Goal: Information Seeking & Learning: Learn about a topic

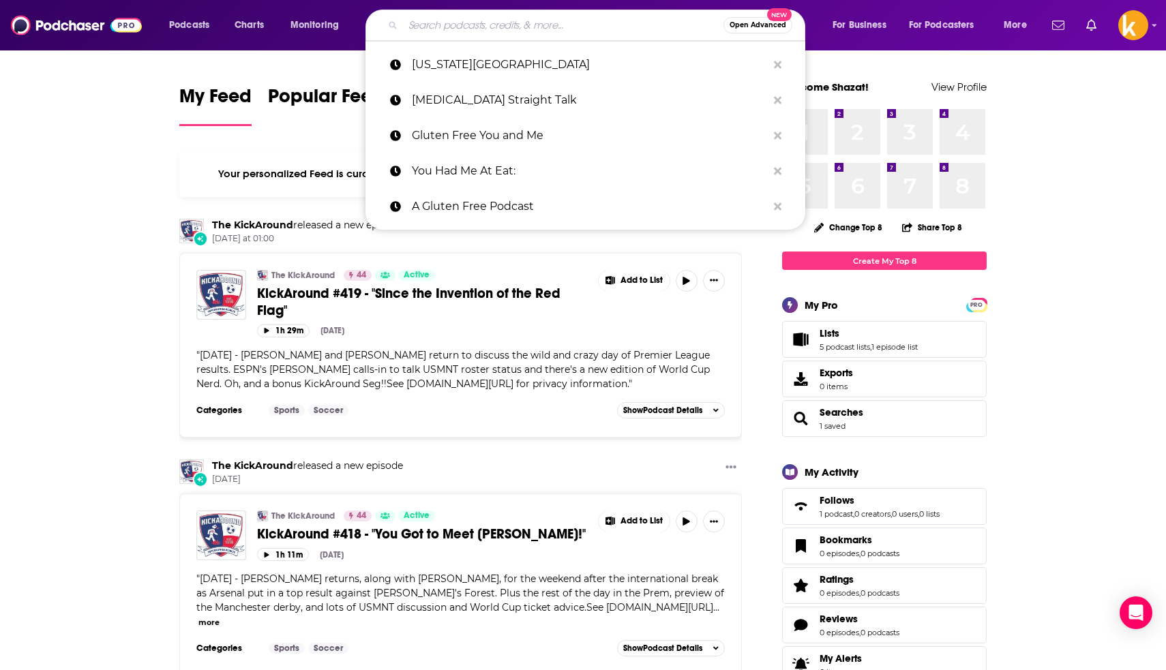
click at [473, 24] on input "Search podcasts, credits, & more..." at bounding box center [563, 25] width 321 height 22
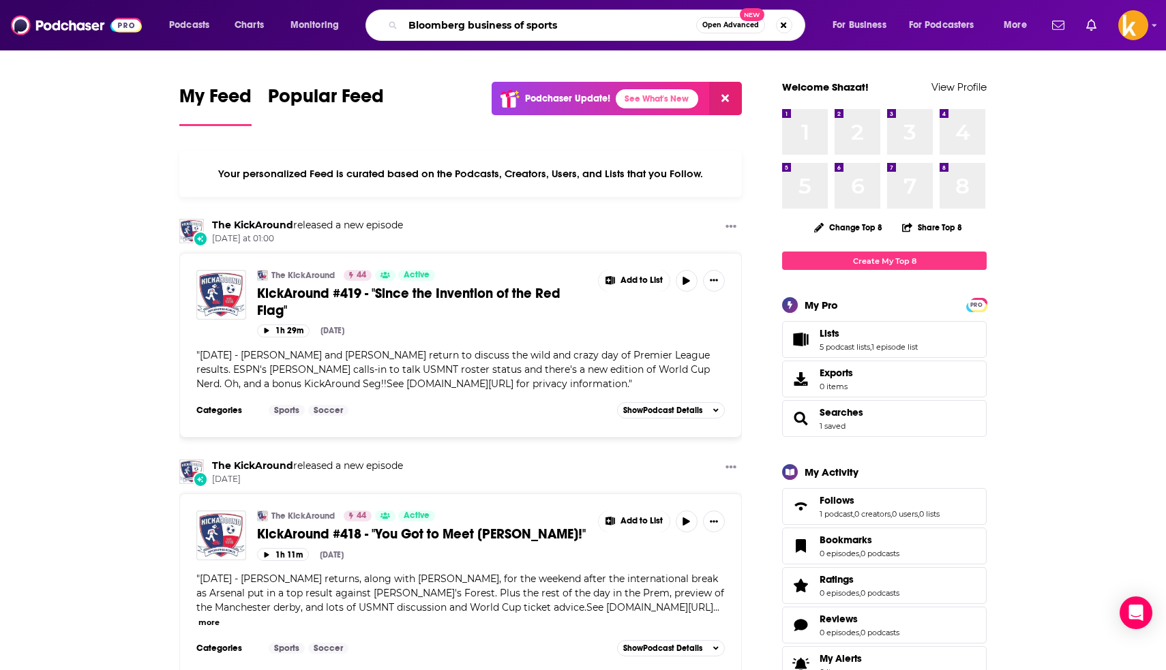
type input "Bloomberg business of sports"
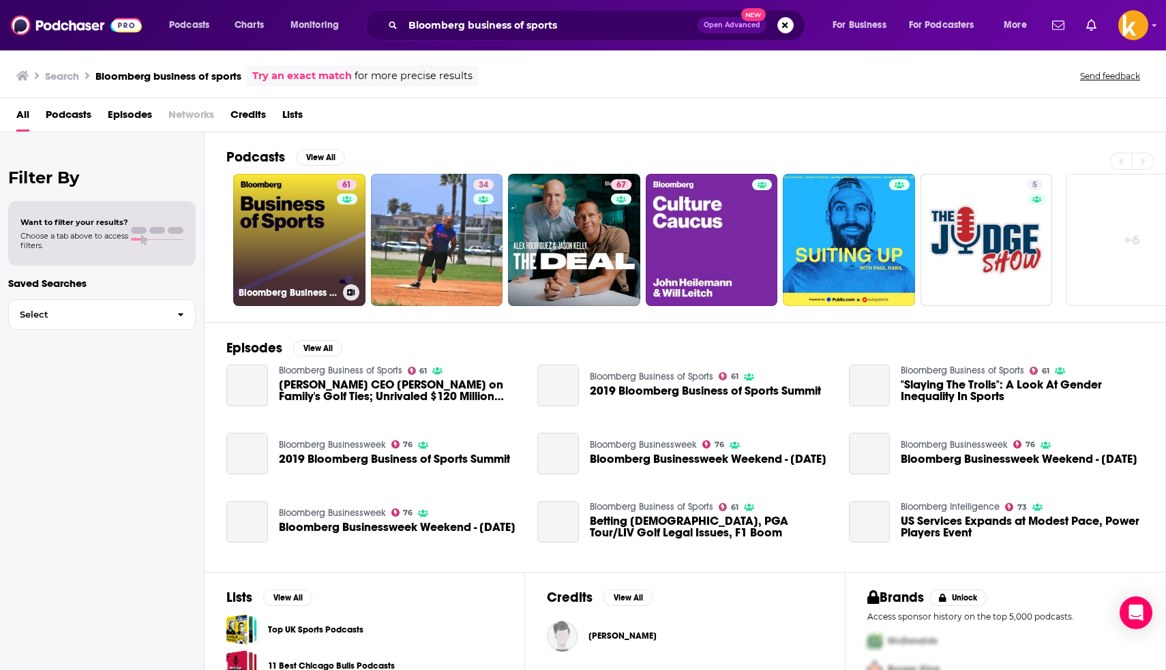
click at [331, 221] on link "61 Bloomberg Business of Sports" at bounding box center [299, 240] width 132 height 132
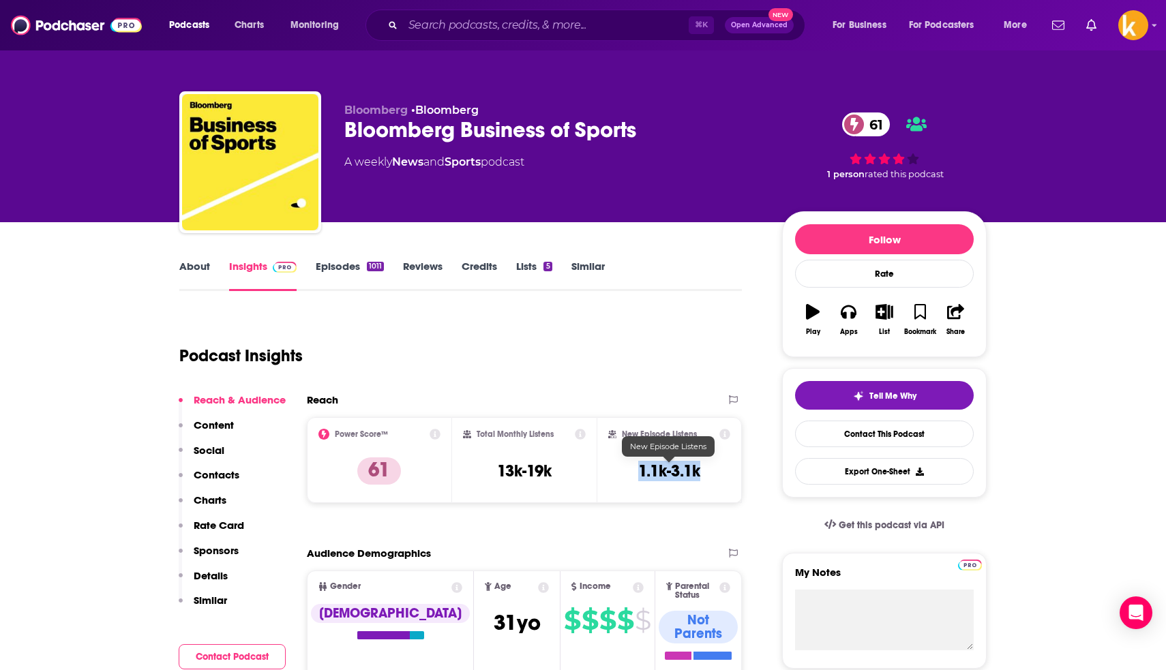
drag, startPoint x: 709, startPoint y: 473, endPoint x: 638, endPoint y: 469, distance: 71.0
click at [638, 469] on div "New Episode Listens 1.1k-3.1k" at bounding box center [669, 460] width 122 height 63
copy h3 "1.1k-3.1k"
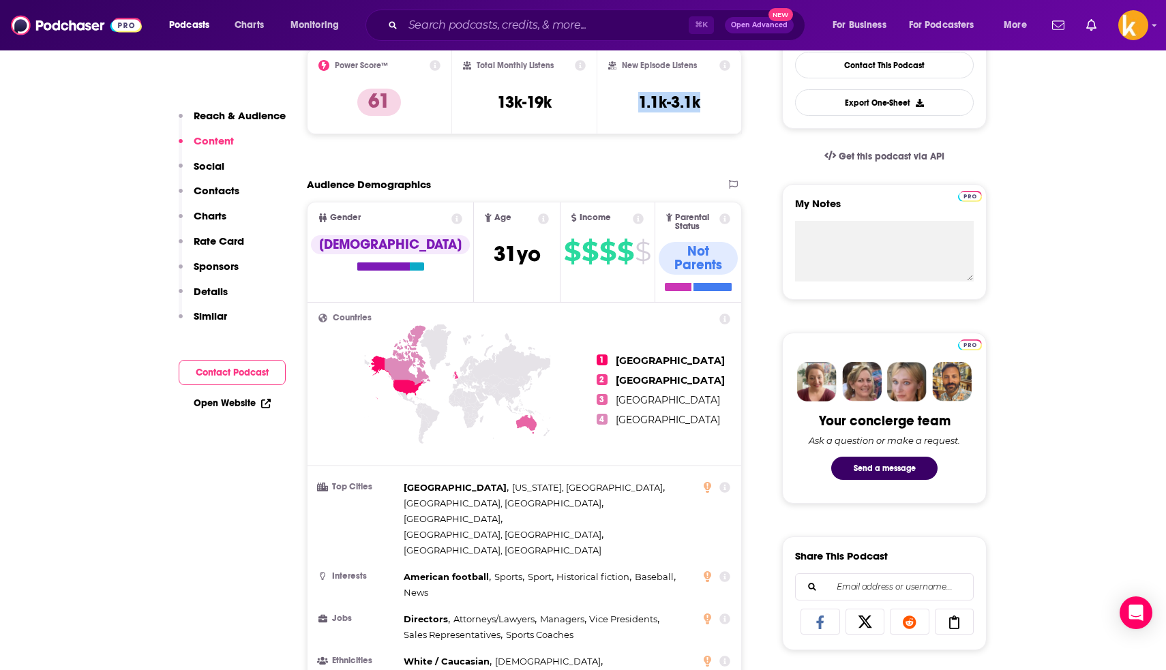
scroll to position [368, 0]
click at [633, 220] on icon at bounding box center [638, 219] width 11 height 11
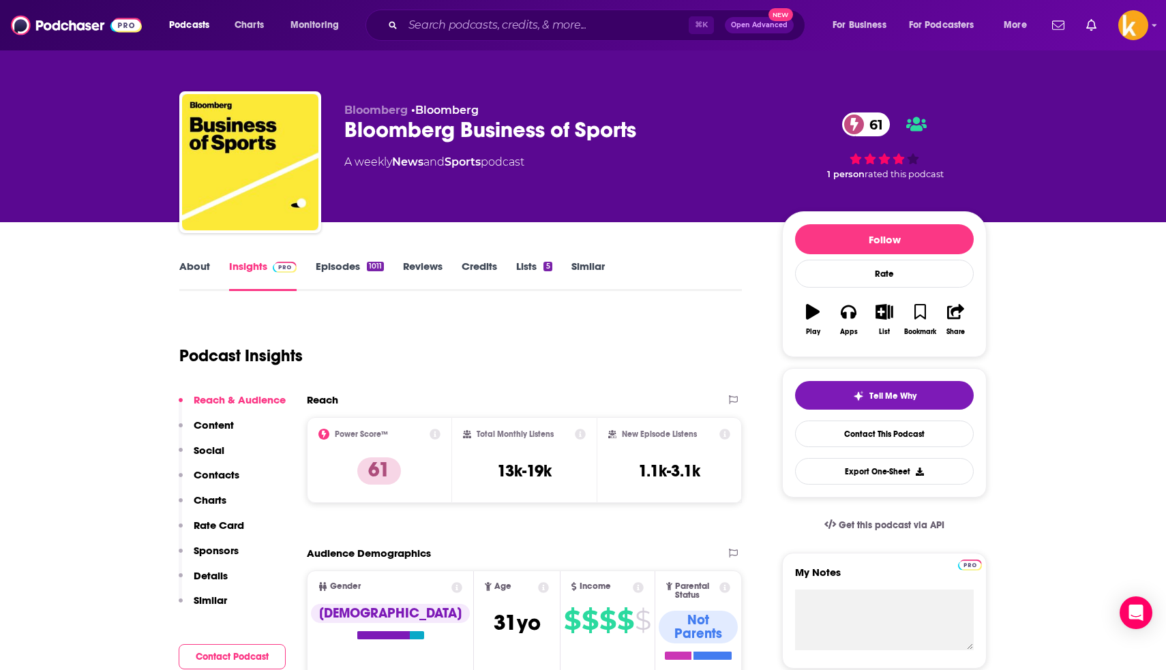
scroll to position [0, 0]
click at [563, 29] on input "Search podcasts, credits, & more..." at bounding box center [546, 25] width 286 height 22
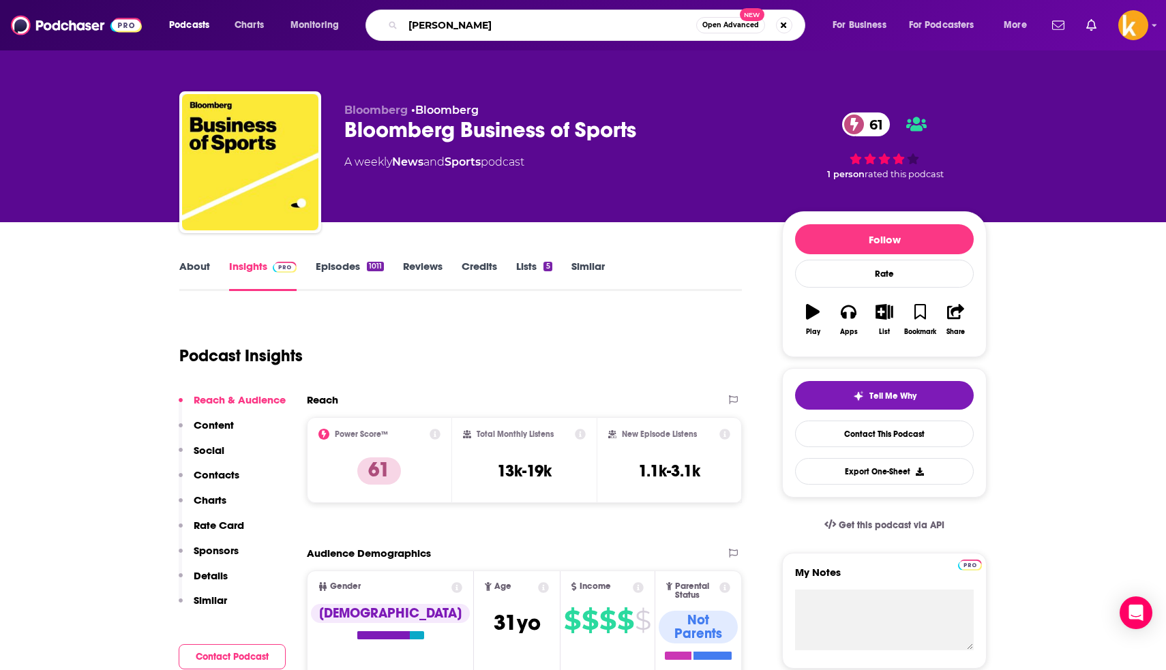
type input "[PERSON_NAME]"
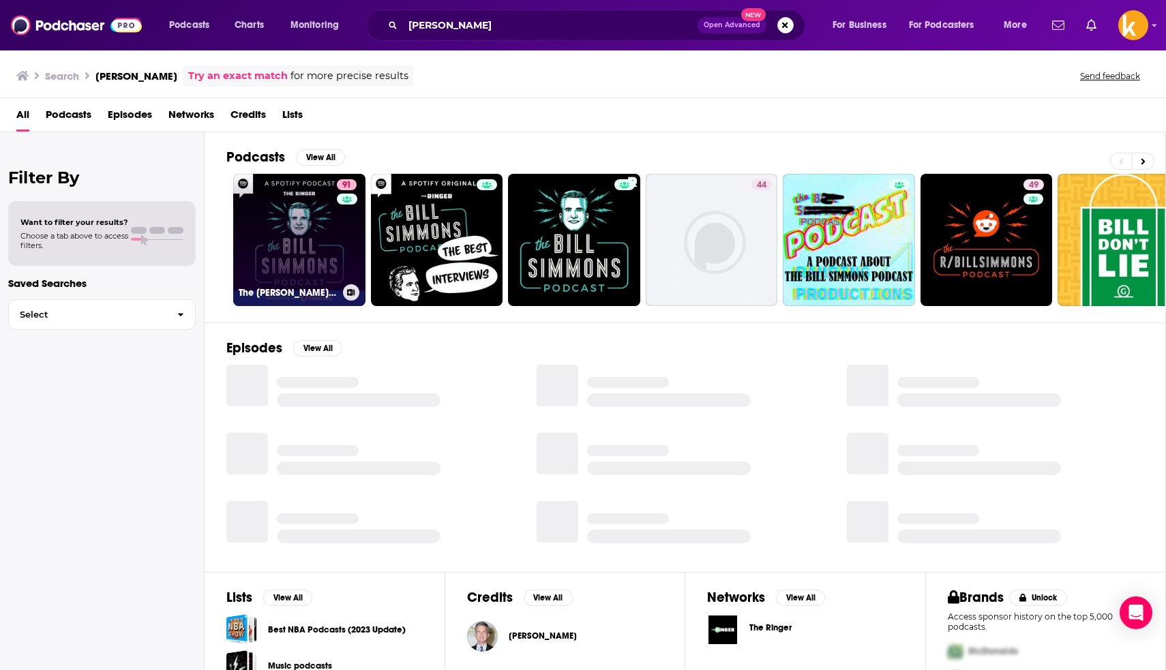
click at [337, 211] on div "91" at bounding box center [348, 231] width 23 height 105
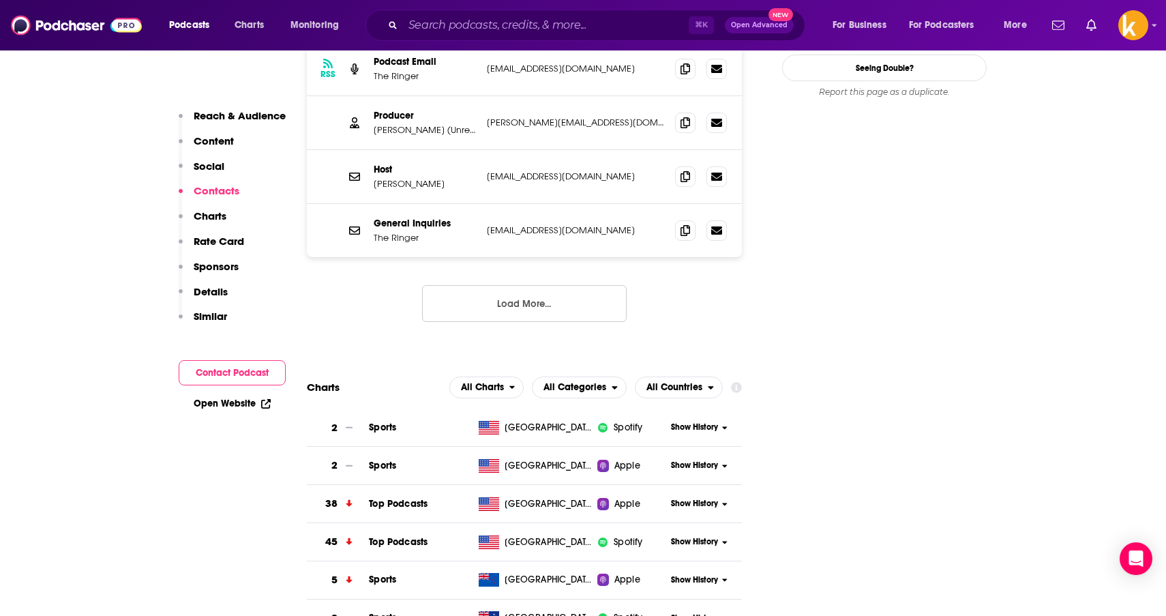
scroll to position [1497, 0]
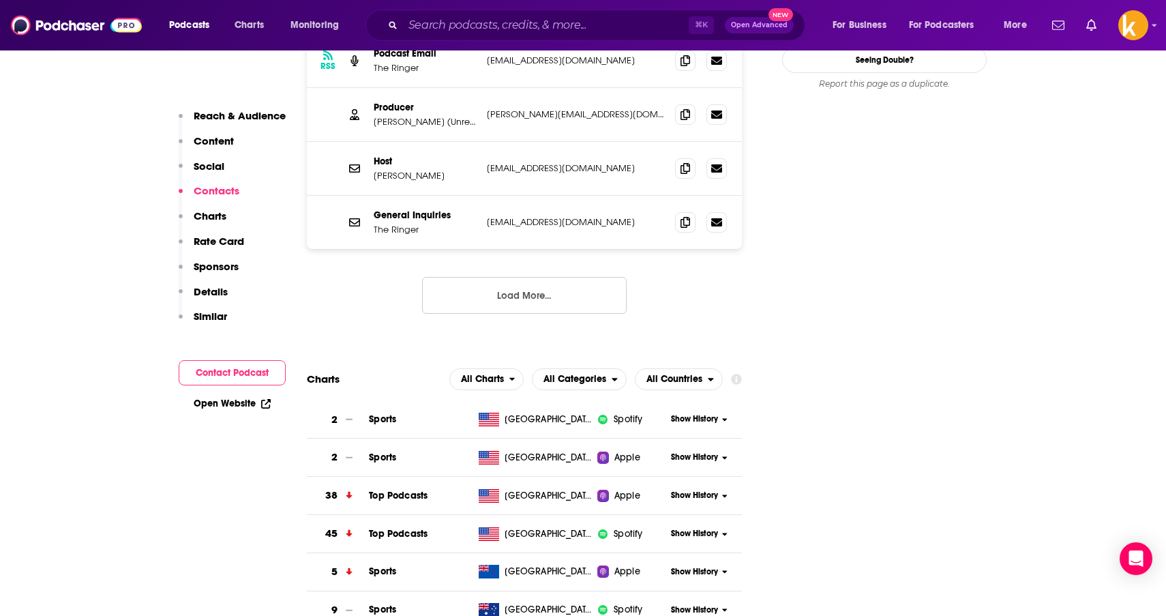
click at [63, 29] on img at bounding box center [76, 25] width 131 height 26
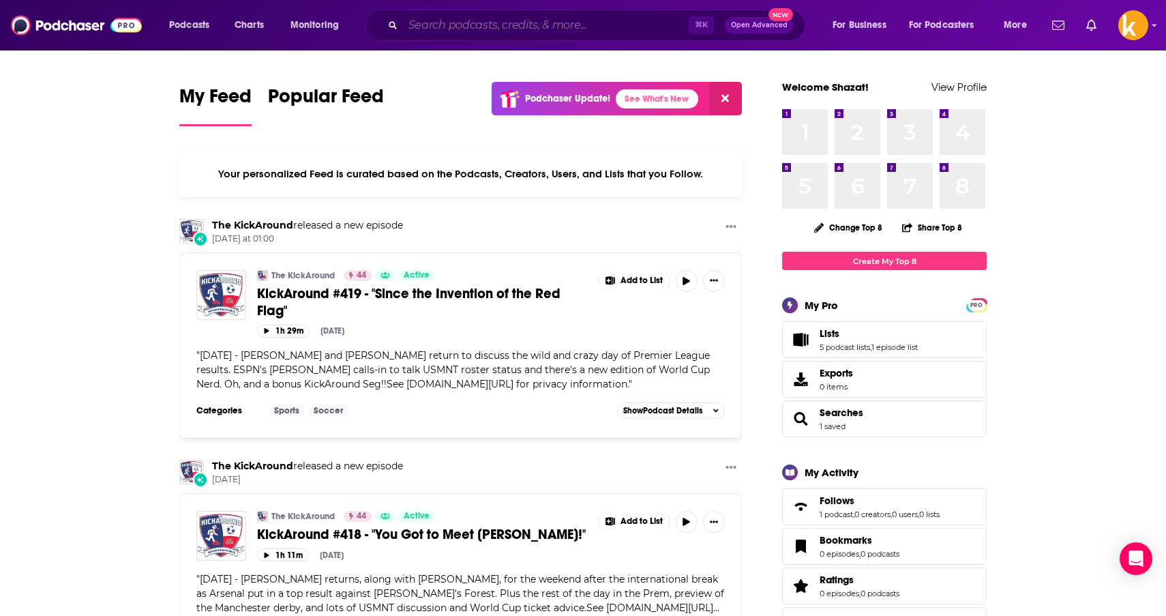
click at [436, 26] on input "Search podcasts, credits, & more..." at bounding box center [546, 25] width 286 height 22
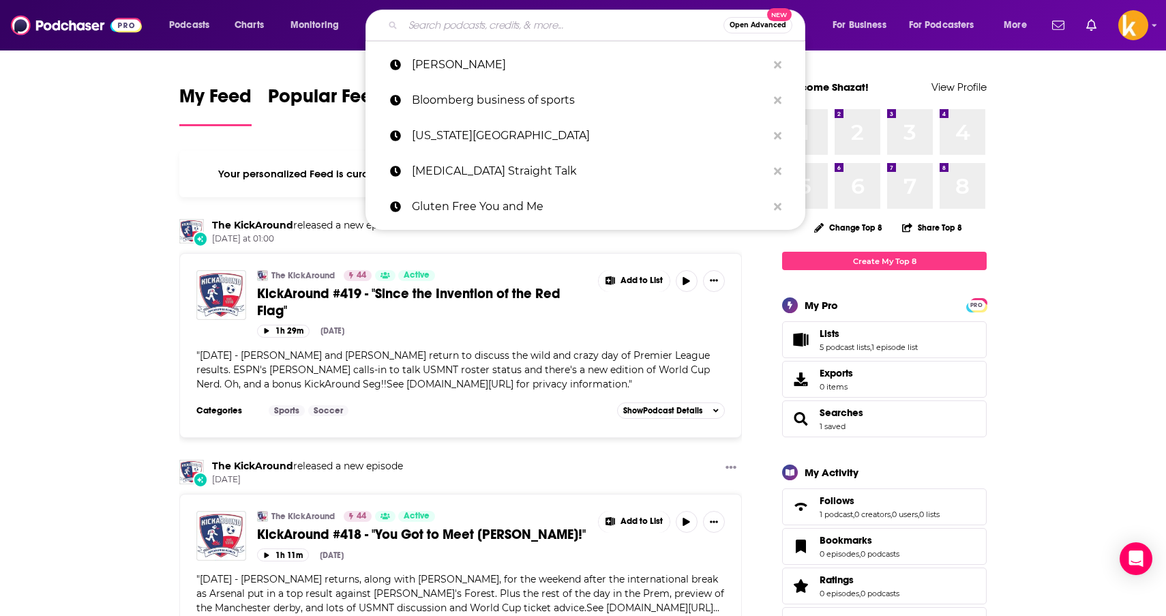
paste input "he RE—CAP Show with [PERSON_NAME] and [DEMOGRAPHIC_DATA][PERSON_NAME]:"
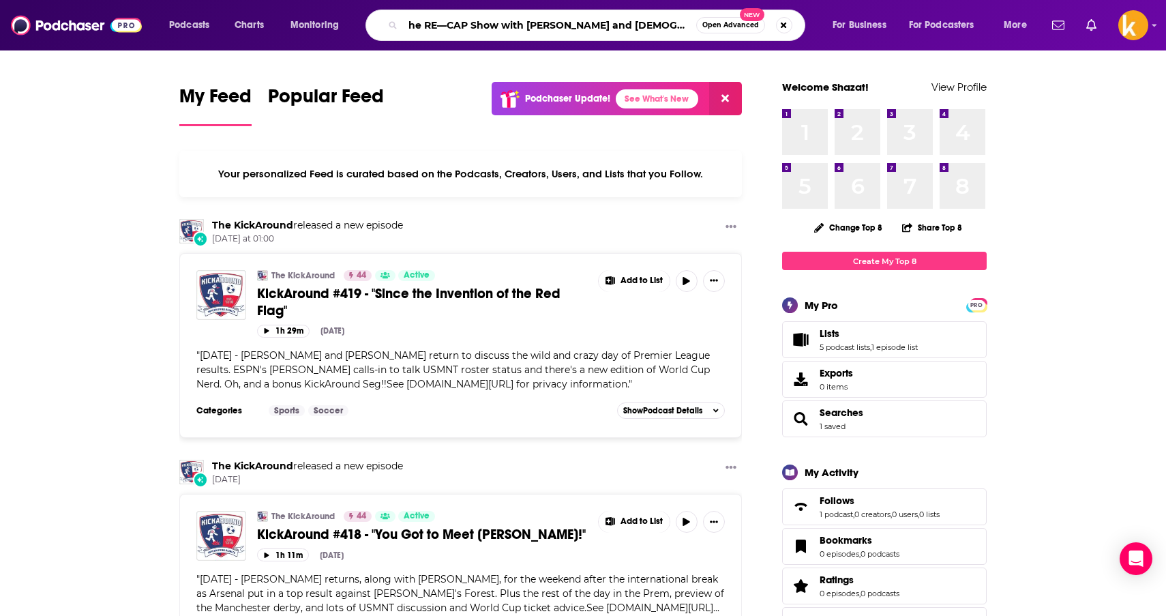
click at [409, 25] on input "he RE—CAP Show with [PERSON_NAME] and [DEMOGRAPHIC_DATA][PERSON_NAME]:" at bounding box center [549, 25] width 293 height 22
type input "The RE—CAP Show with [PERSON_NAME] and [PERSON_NAME]:"
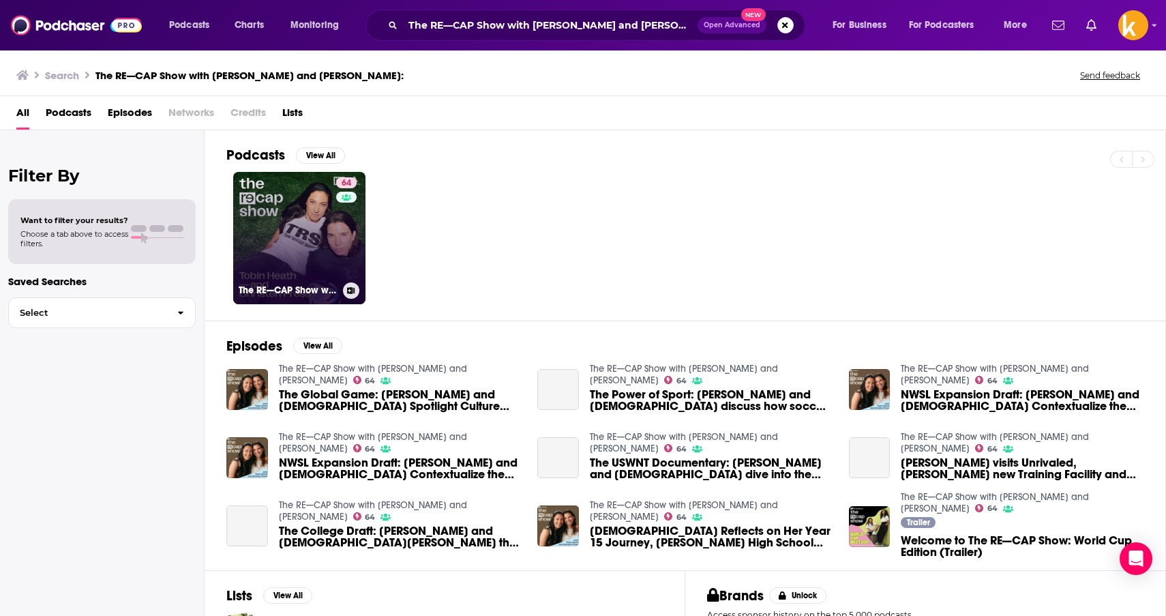
click at [319, 228] on link "64 The RE—CAP Show with [PERSON_NAME] and [PERSON_NAME]" at bounding box center [299, 238] width 132 height 132
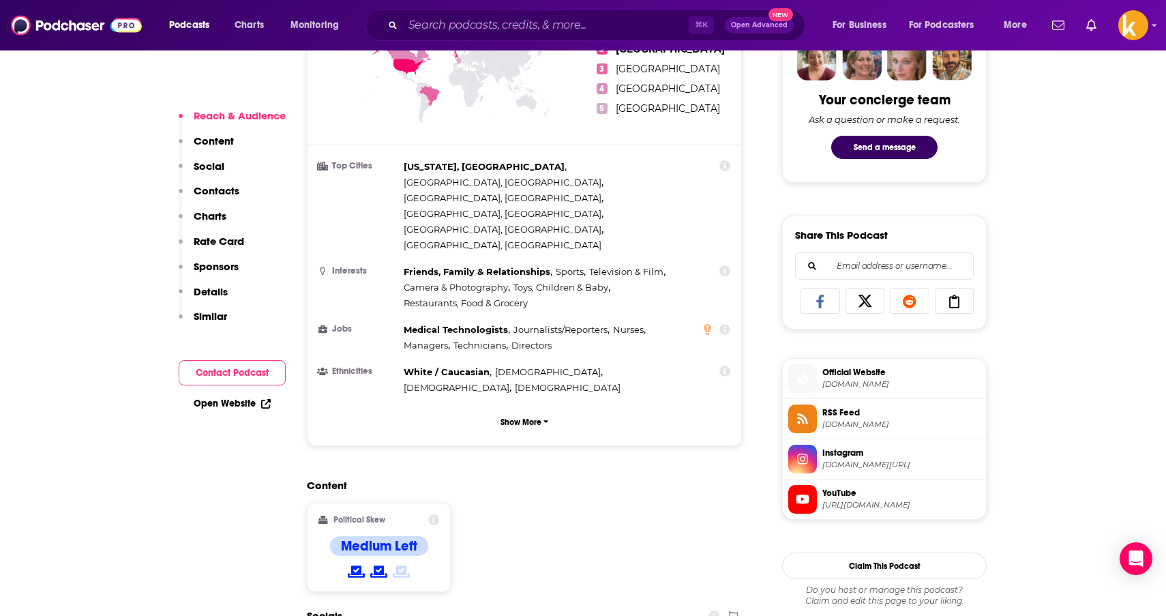
scroll to position [724, 0]
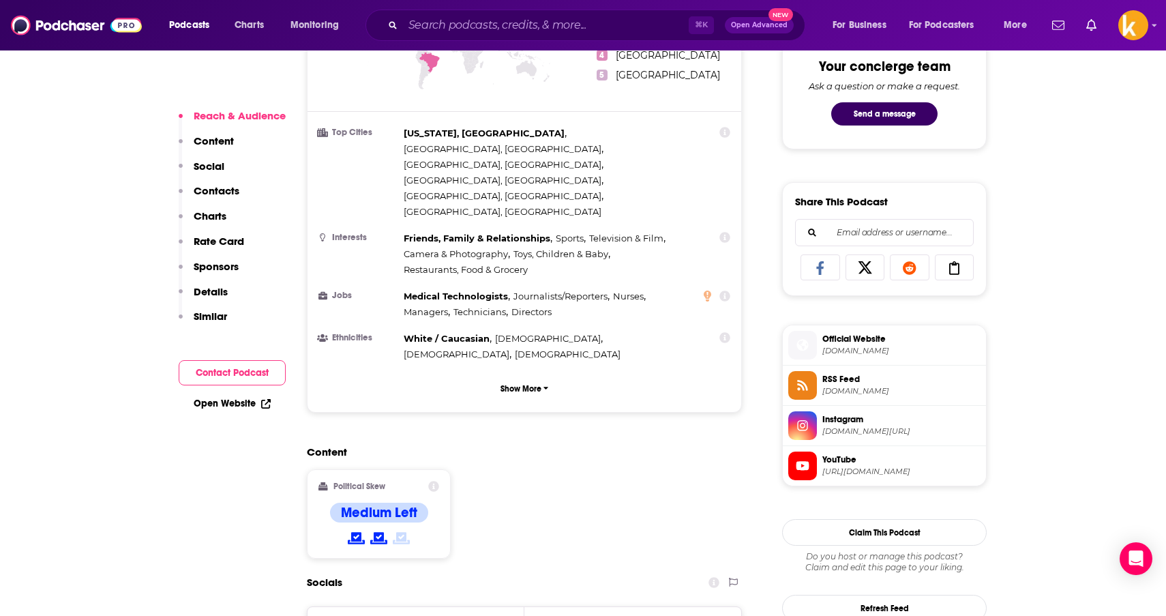
click at [200, 138] on p "Content" at bounding box center [214, 140] width 40 height 13
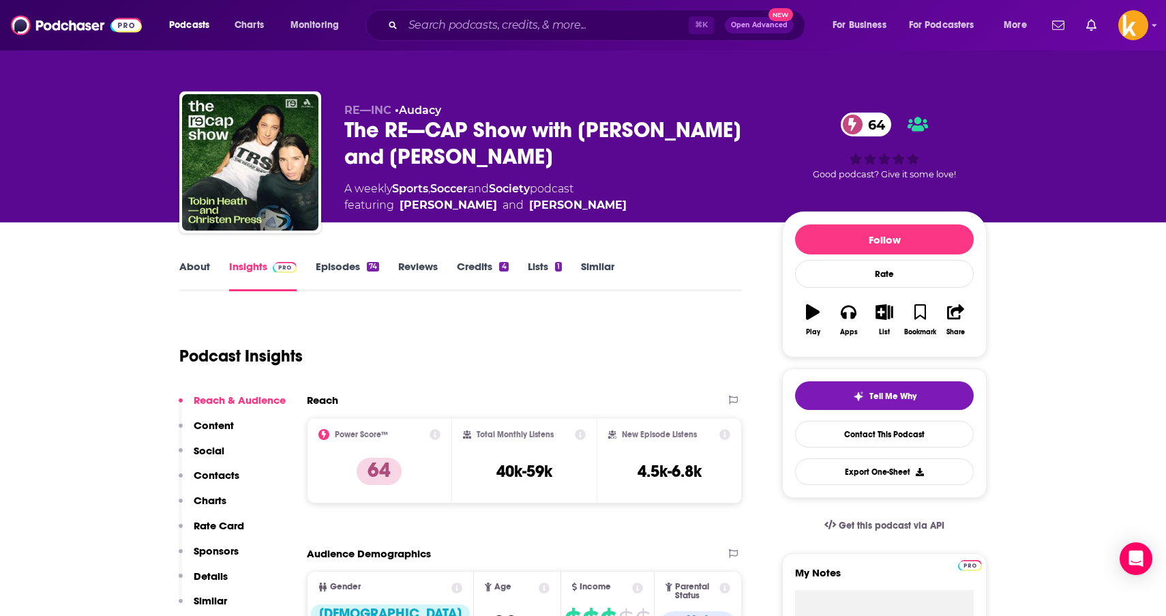
scroll to position [0, 0]
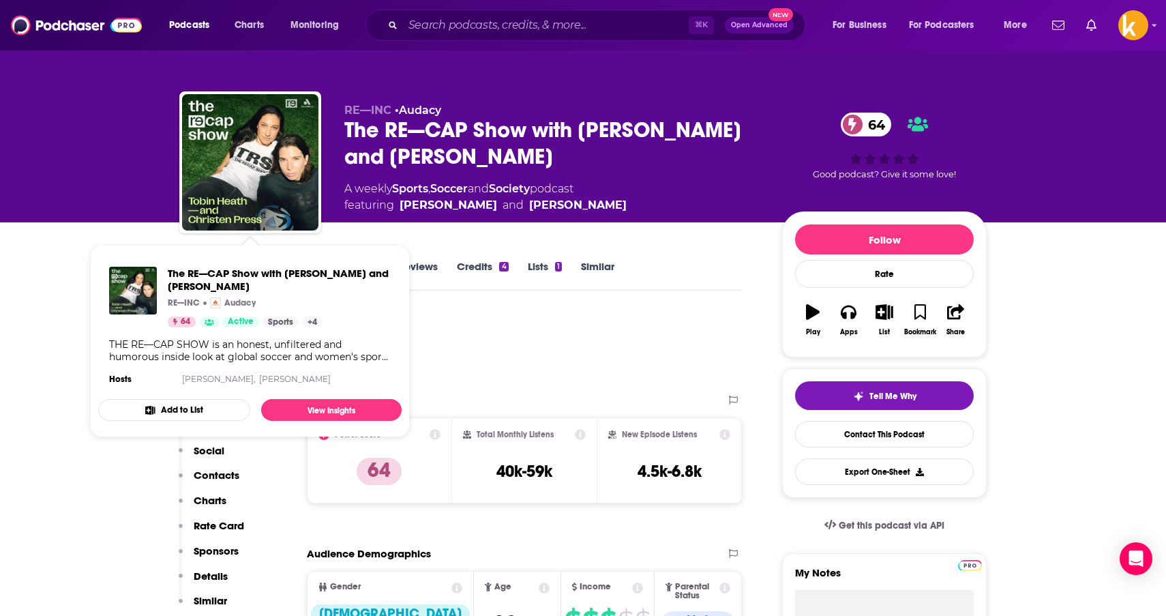
click at [301, 351] on div "THE RE—CAP SHOW is an honest, unfiltered and humorous inside look at global soc…" at bounding box center [250, 350] width 282 height 25
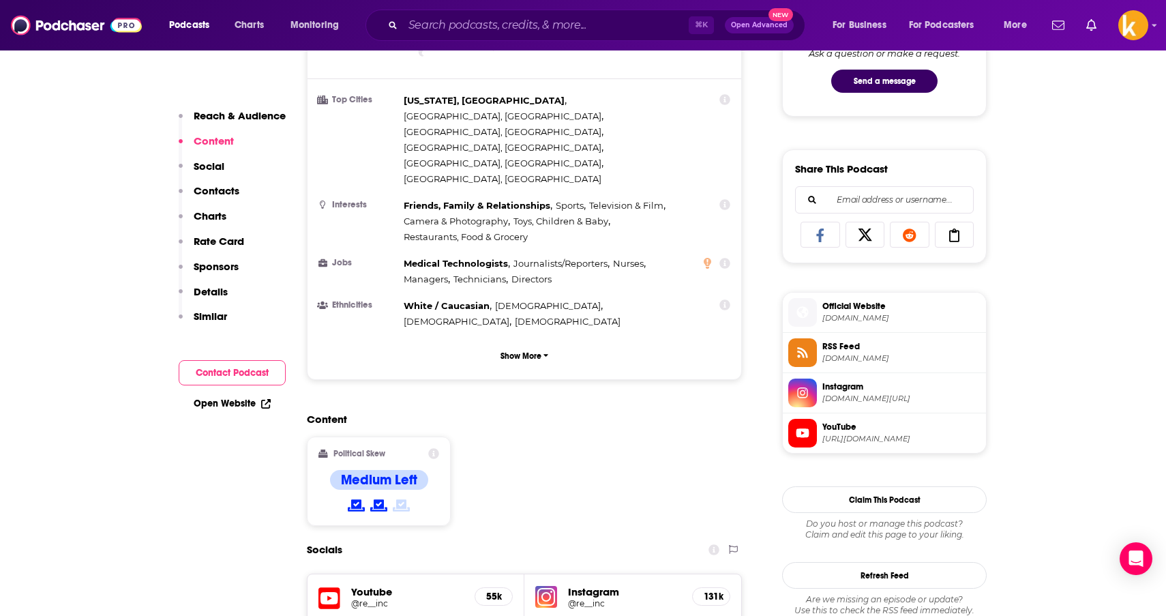
scroll to position [741, 0]
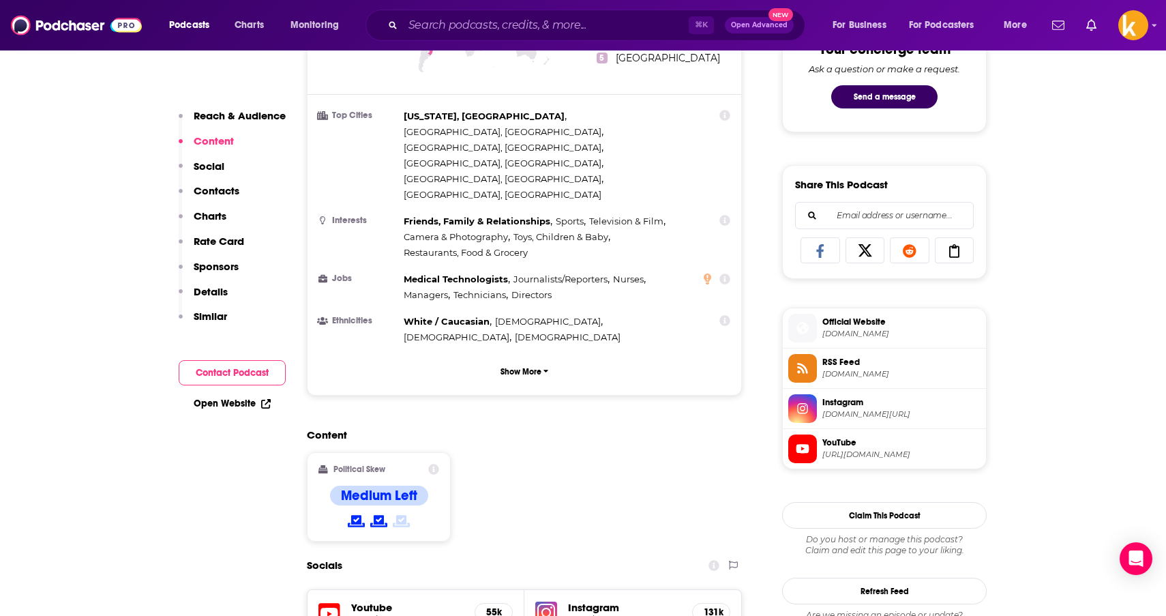
click at [89, 29] on img at bounding box center [76, 25] width 131 height 26
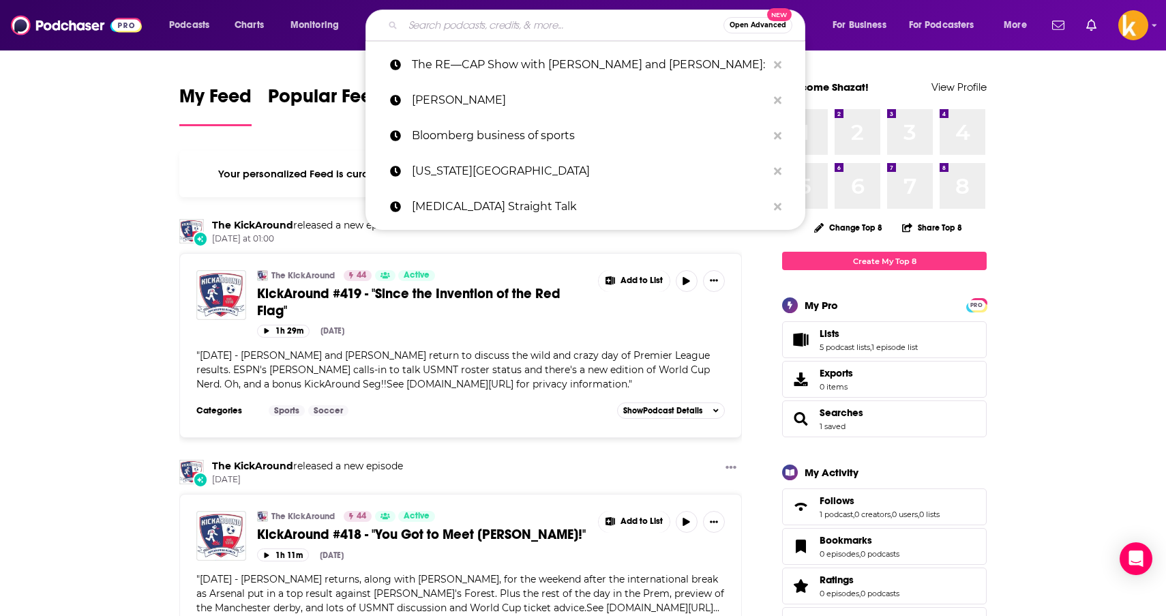
click at [421, 23] on input "Search podcasts, credits, & more..." at bounding box center [563, 25] width 321 height 22
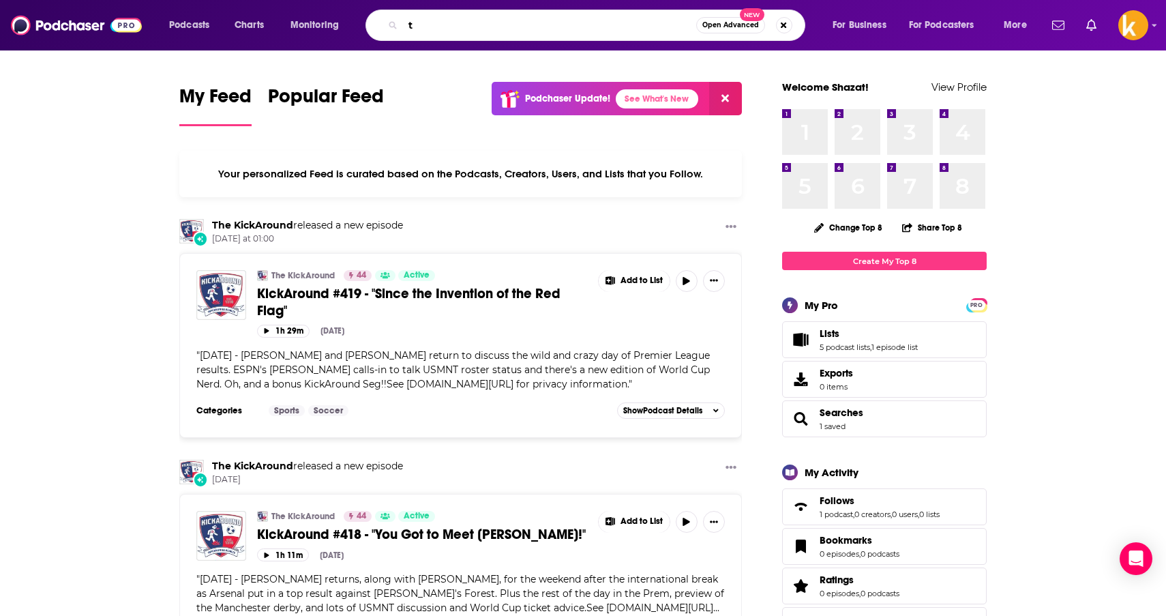
type input "t"
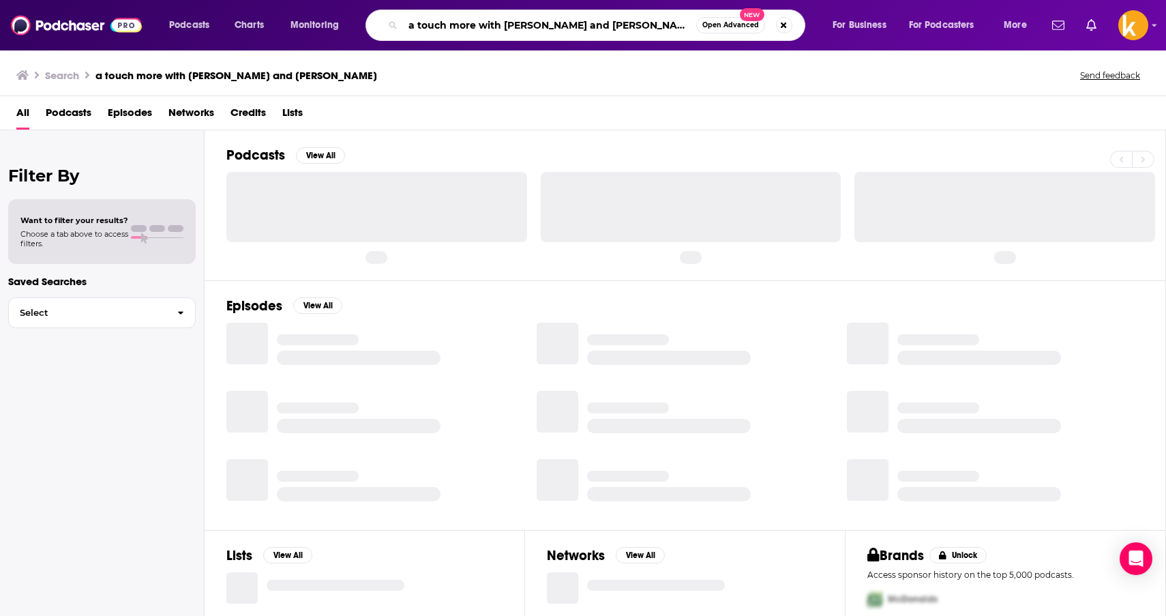
type input "a touch more with [PERSON_NAME] and [PERSON_NAME]"
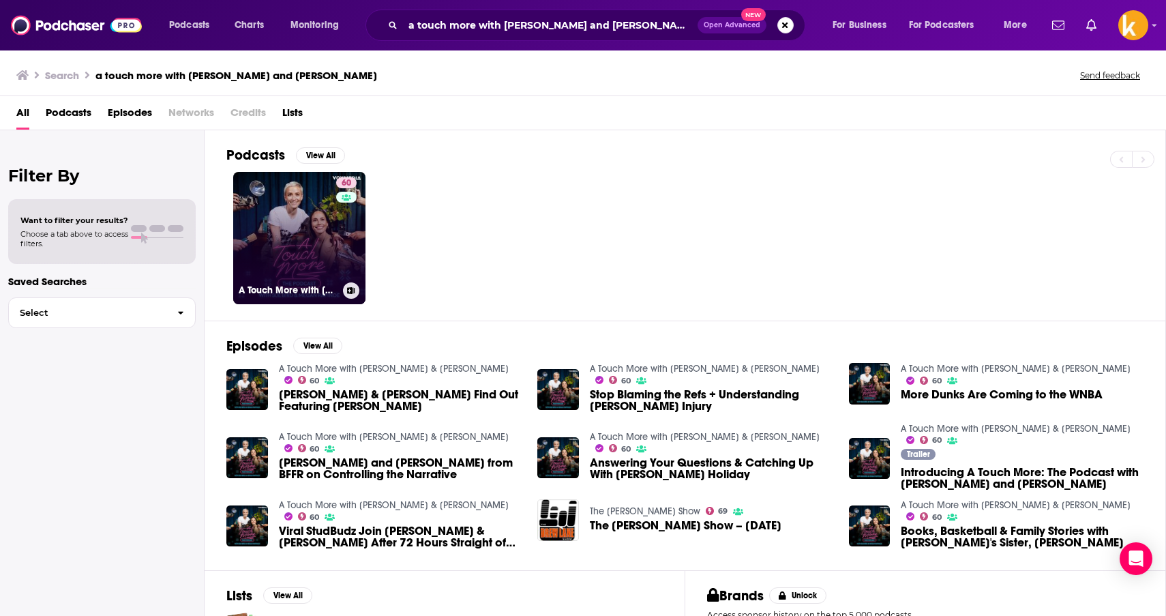
click at [334, 243] on link "60 A Touch More with [PERSON_NAME] & [PERSON_NAME]" at bounding box center [299, 238] width 132 height 132
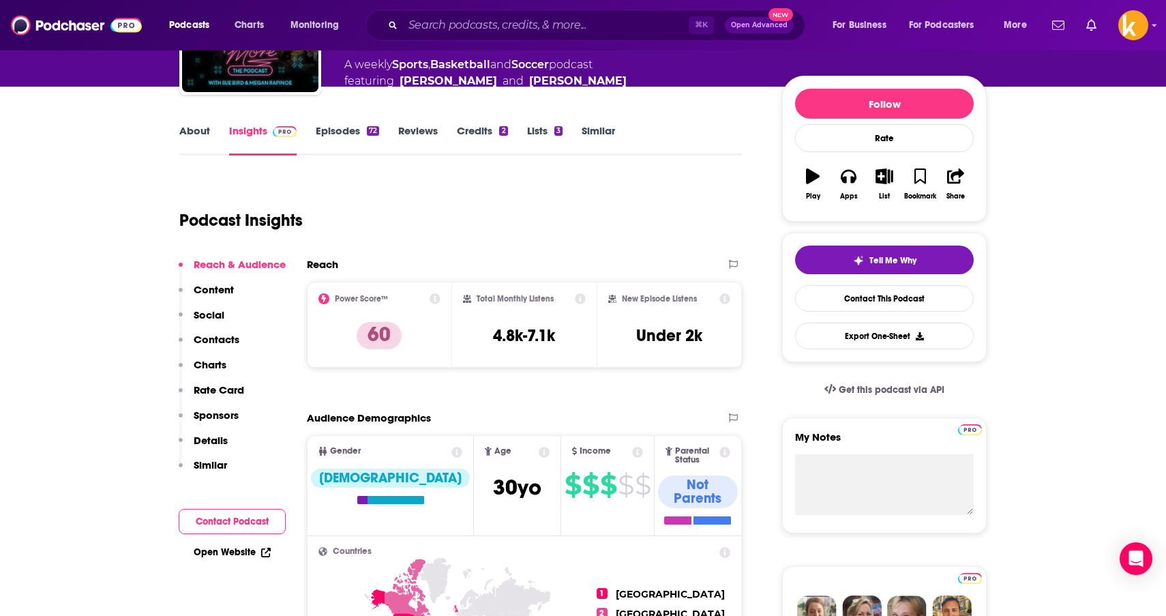
scroll to position [146, 0]
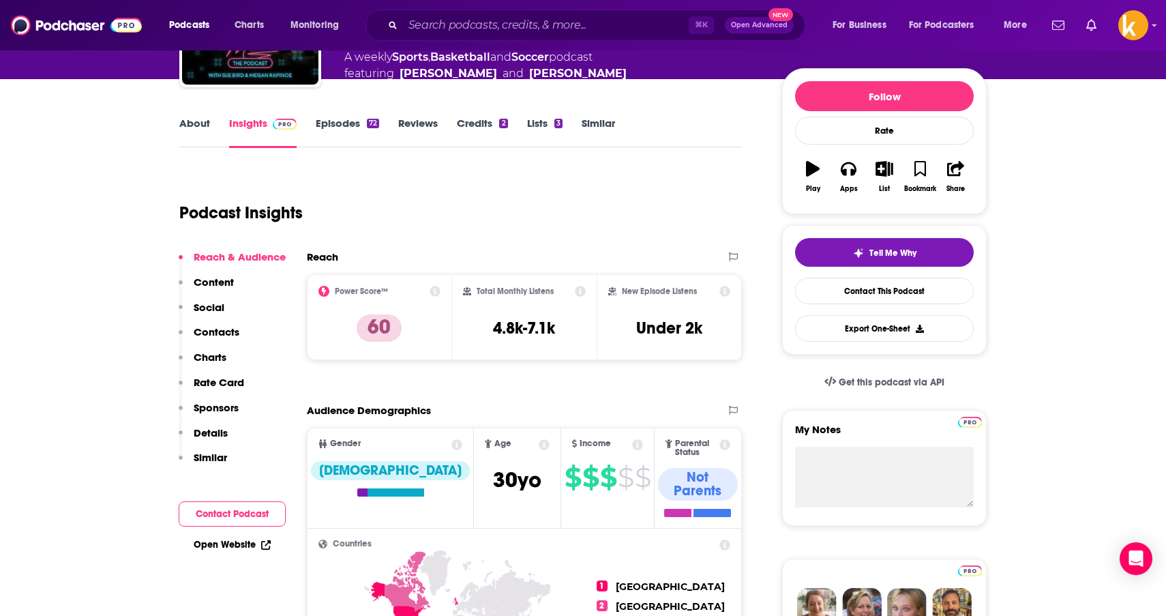
click at [217, 276] on p "Content" at bounding box center [214, 282] width 40 height 13
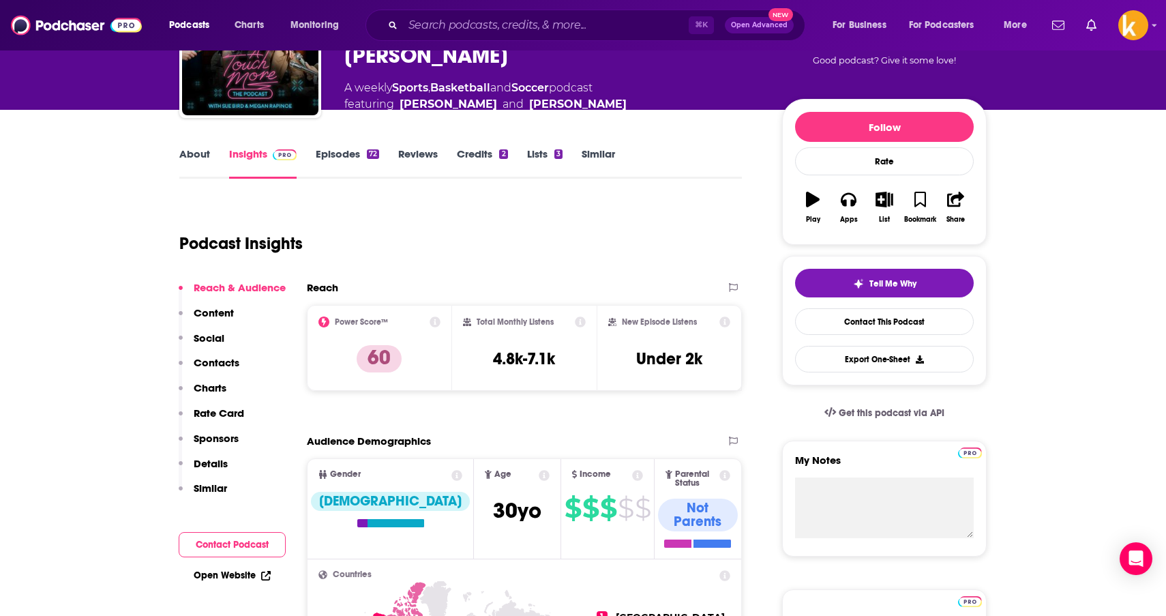
scroll to position [87, 0]
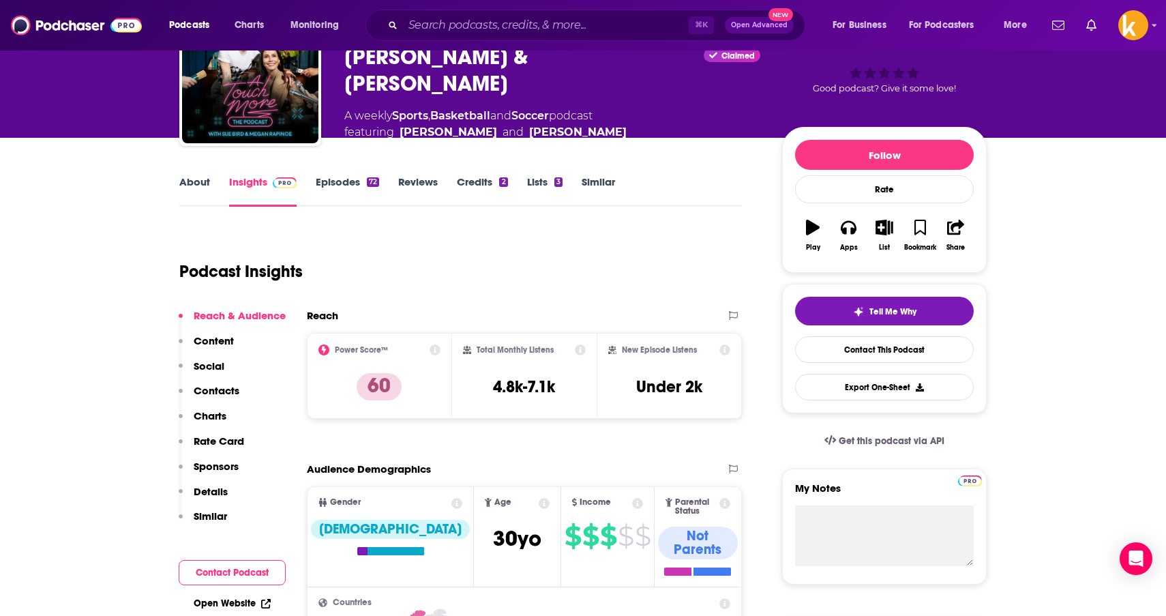
click at [338, 177] on link "Episodes 72" at bounding box center [347, 190] width 63 height 31
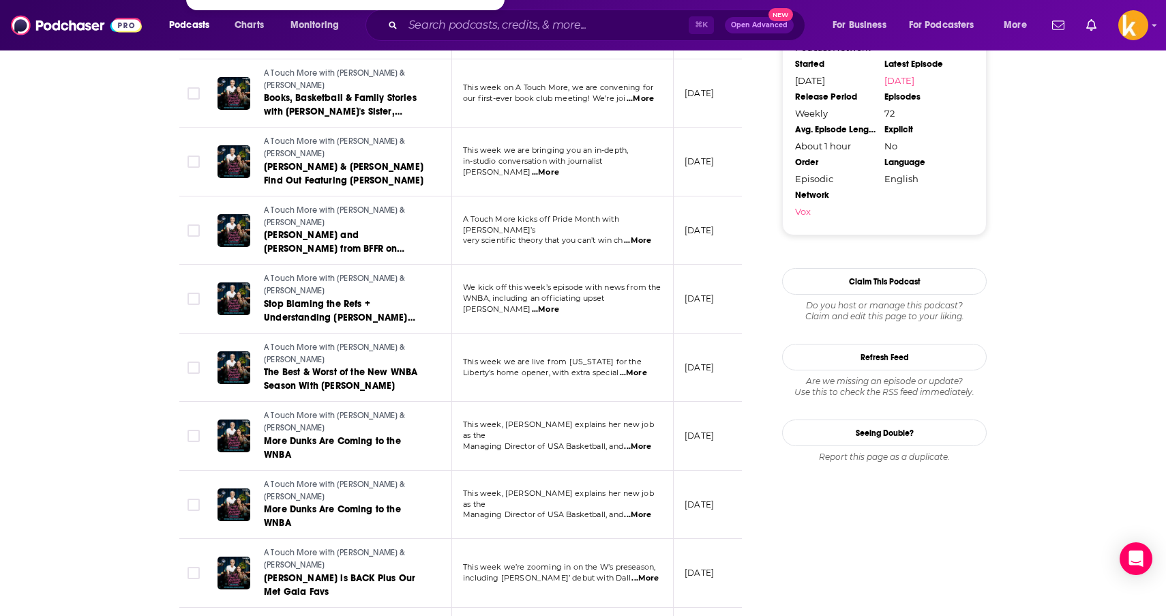
scroll to position [1301, 0]
